Goal: Information Seeking & Learning: Learn about a topic

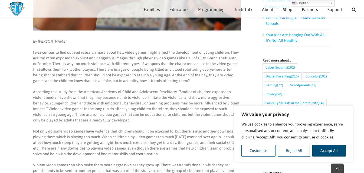
scroll to position [184, 0]
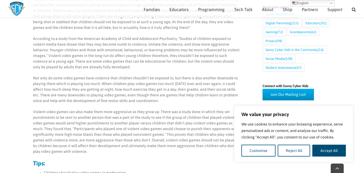
scroll to position [238, 0]
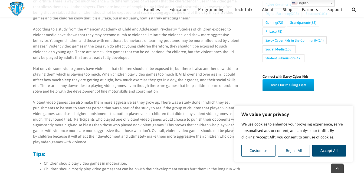
drag, startPoint x: 222, startPoint y: 136, endPoint x: 170, endPoint y: 145, distance: 52.1
click at [170, 145] on p "Violent video games can also make them more aggressive as they grow up. There w…" at bounding box center [136, 122] width 207 height 45
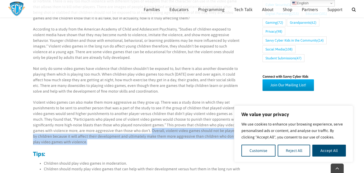
drag, startPoint x: 150, startPoint y: 130, endPoint x: 159, endPoint y: 141, distance: 13.8
click at [159, 141] on p "Violent video games can also make them more aggressive as they grow up. There w…" at bounding box center [136, 122] width 207 height 45
